Goal: Task Accomplishment & Management: Use online tool/utility

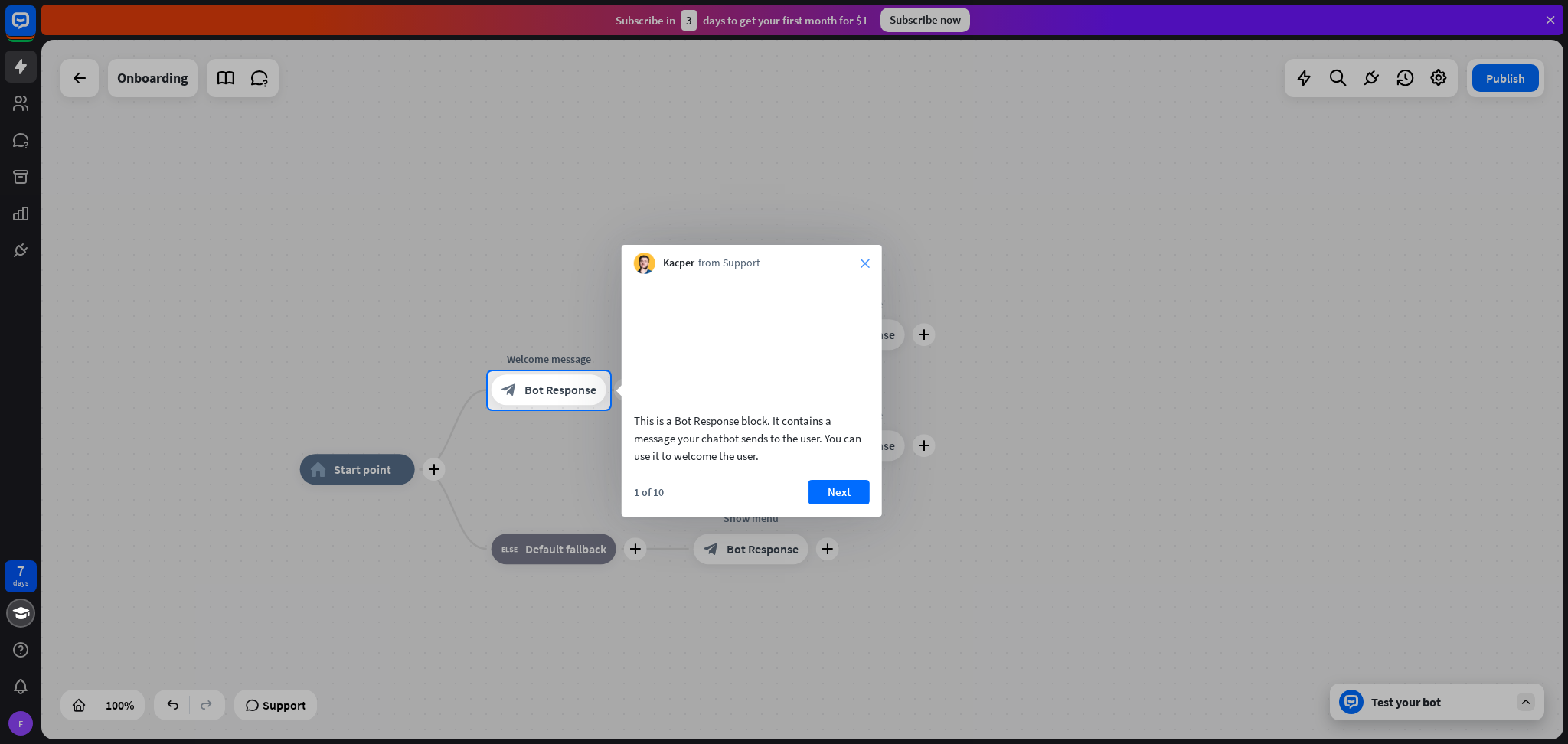
click at [863, 263] on icon "close" at bounding box center [865, 264] width 10 height 10
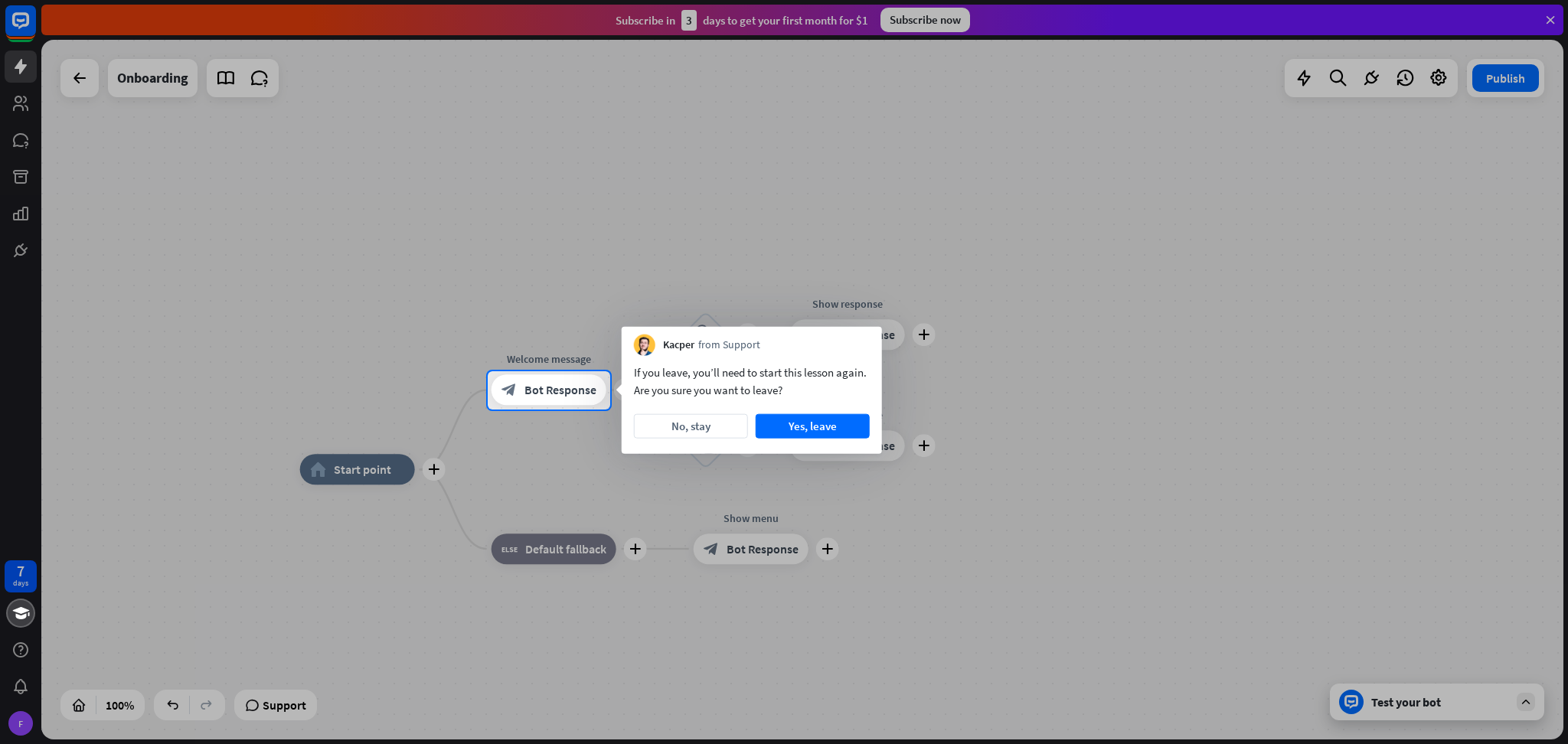
drag, startPoint x: 715, startPoint y: 422, endPoint x: 723, endPoint y: 430, distance: 11.3
click at [714, 422] on button "No, stay" at bounding box center [691, 426] width 114 height 25
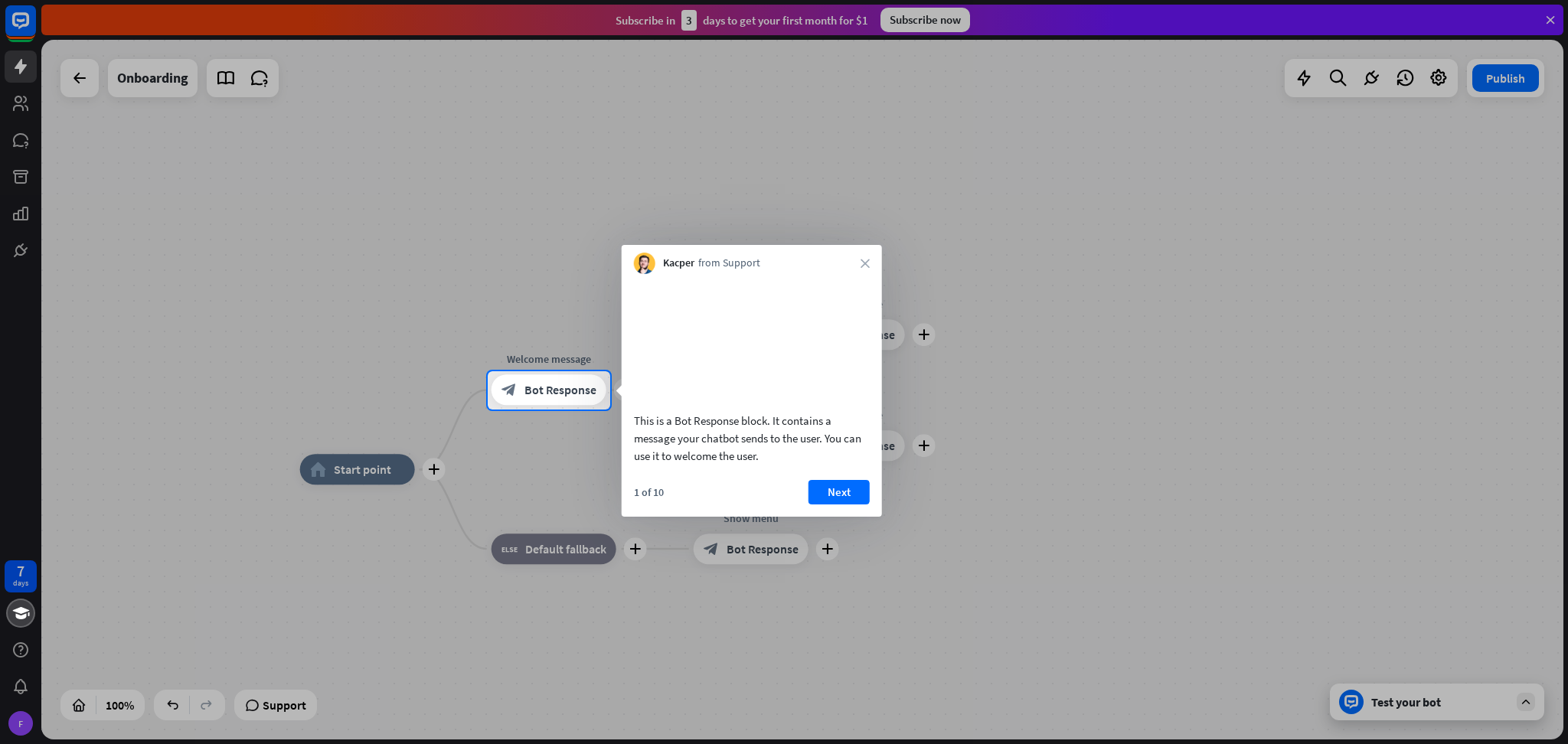
click at [865, 256] on div "Kacper from Support close" at bounding box center [752, 260] width 260 height 29
click at [865, 267] on icon "close" at bounding box center [865, 264] width 10 height 10
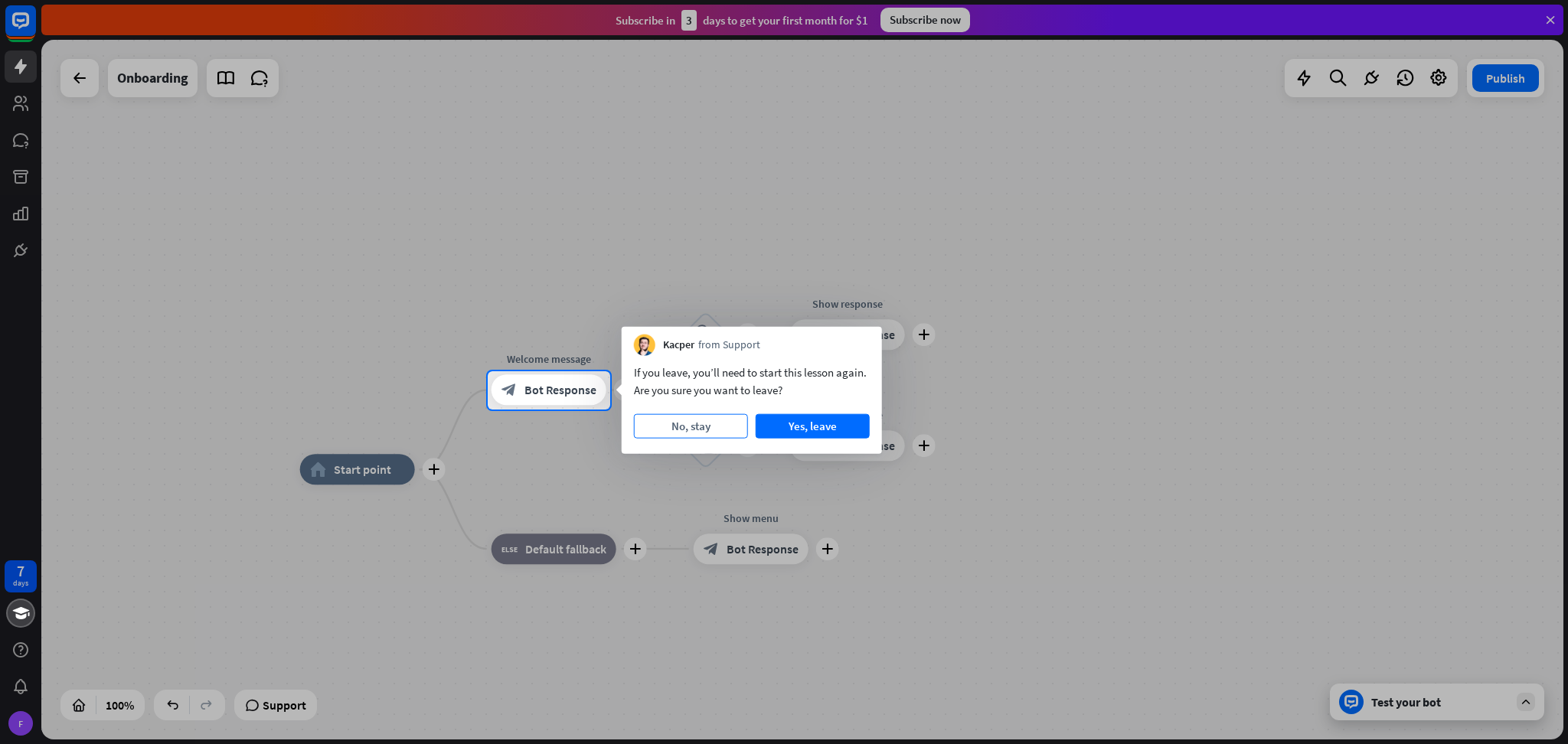
click at [721, 434] on button "No, stay" at bounding box center [691, 426] width 114 height 25
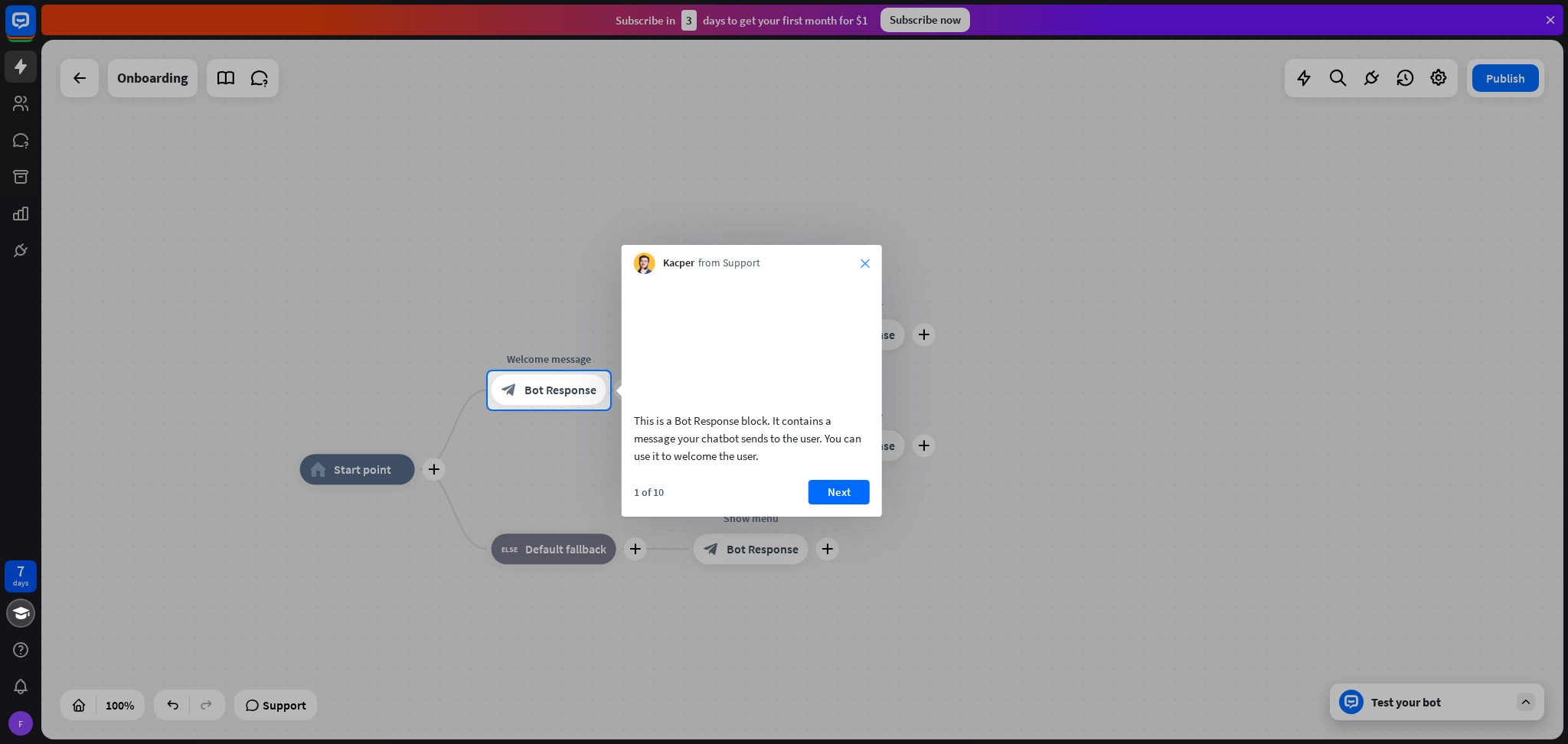
click at [867, 268] on icon "close" at bounding box center [865, 264] width 10 height 10
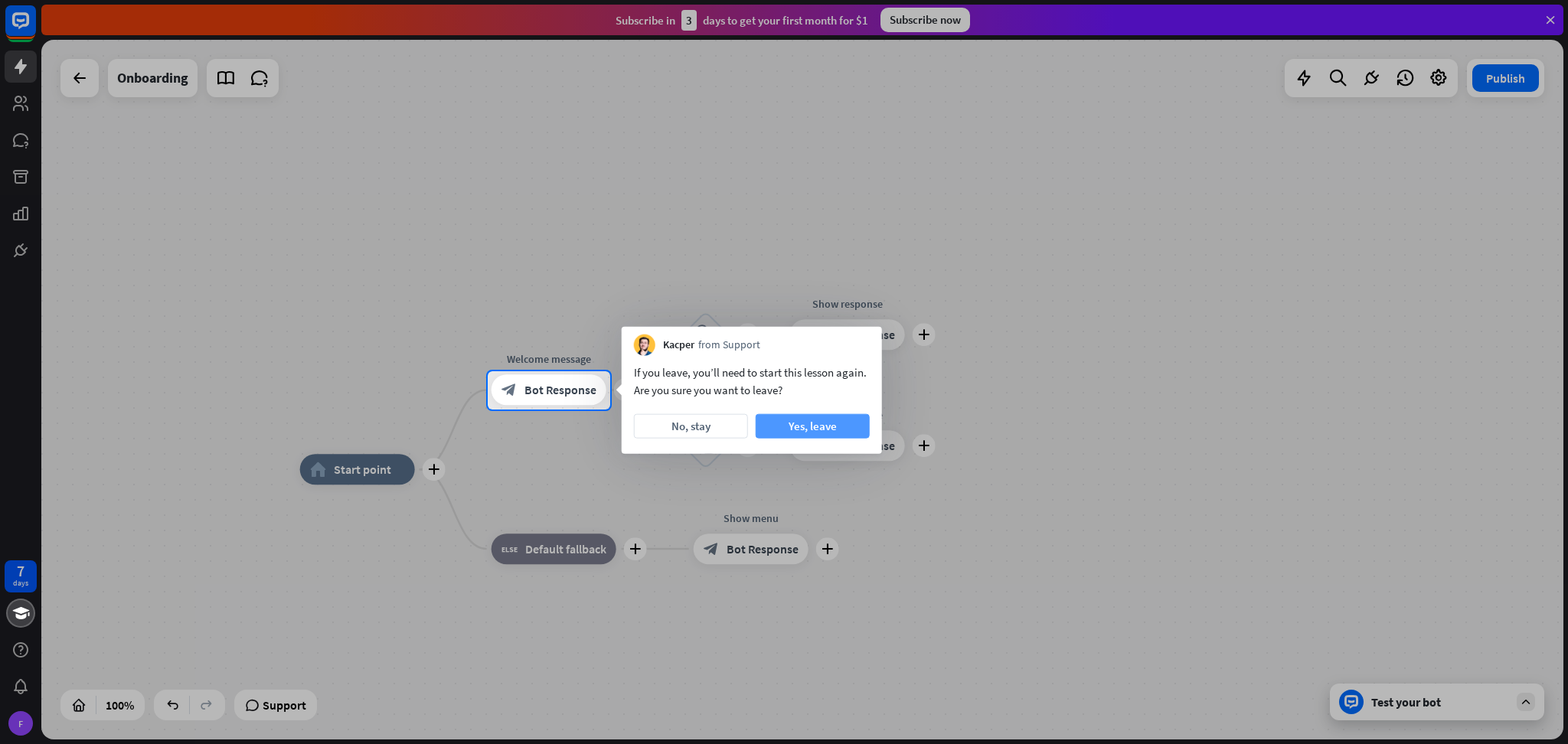
click at [838, 422] on button "Yes, leave" at bounding box center [813, 426] width 114 height 25
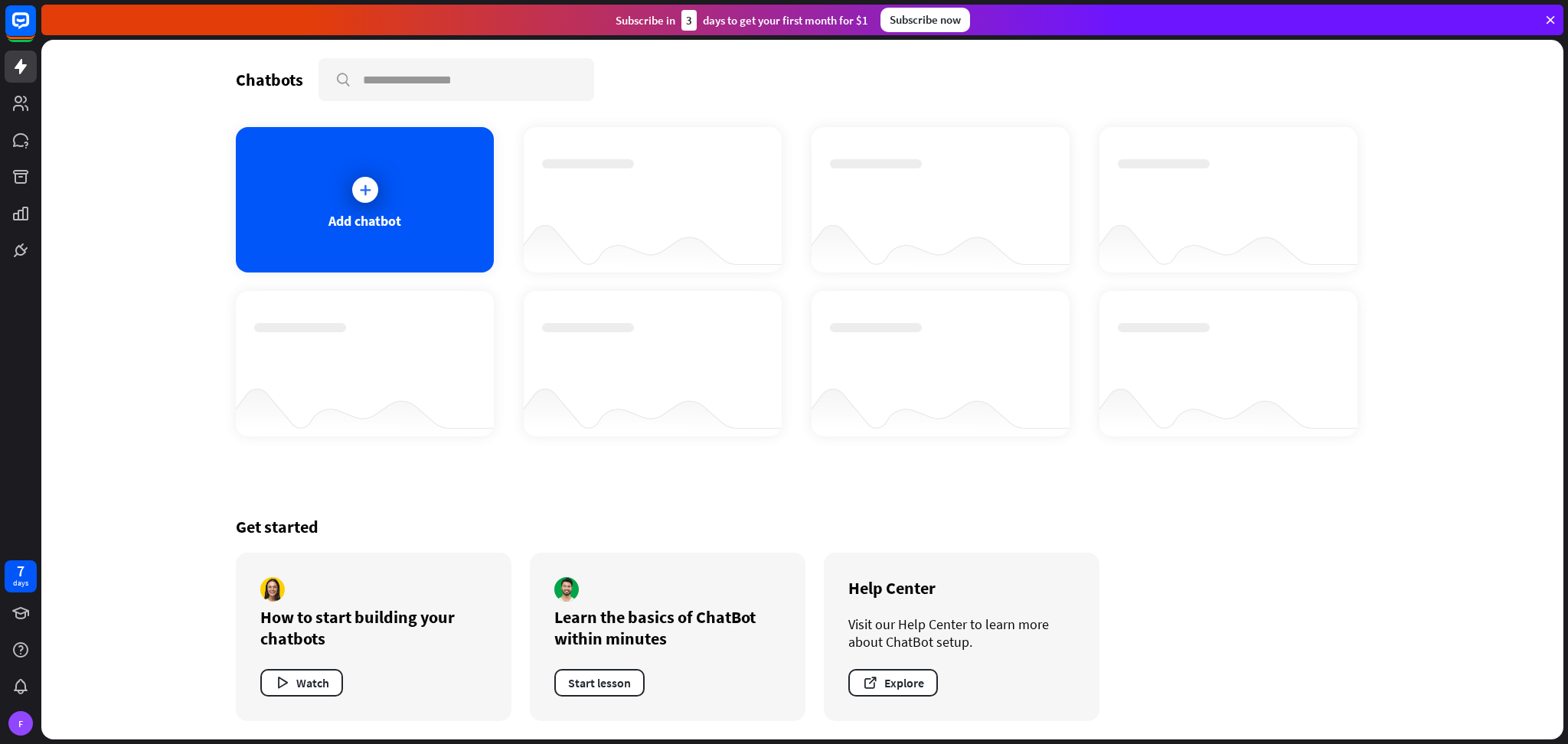
click at [653, 203] on div at bounding box center [653, 186] width 222 height 53
click at [407, 203] on div "Add chatbot" at bounding box center [364, 199] width 258 height 145
